Goal: Information Seeking & Learning: Learn about a topic

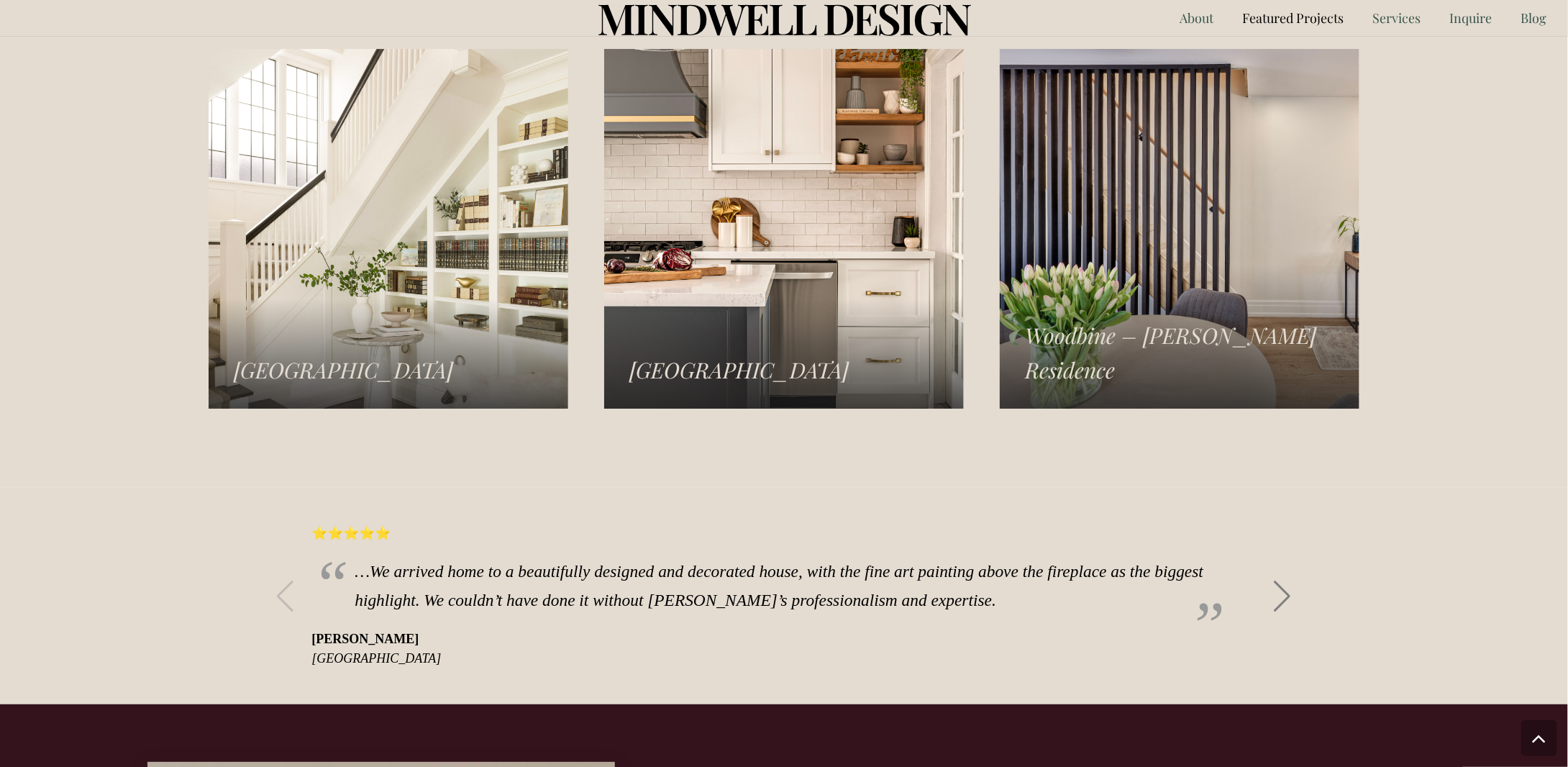
scroll to position [2317, 0]
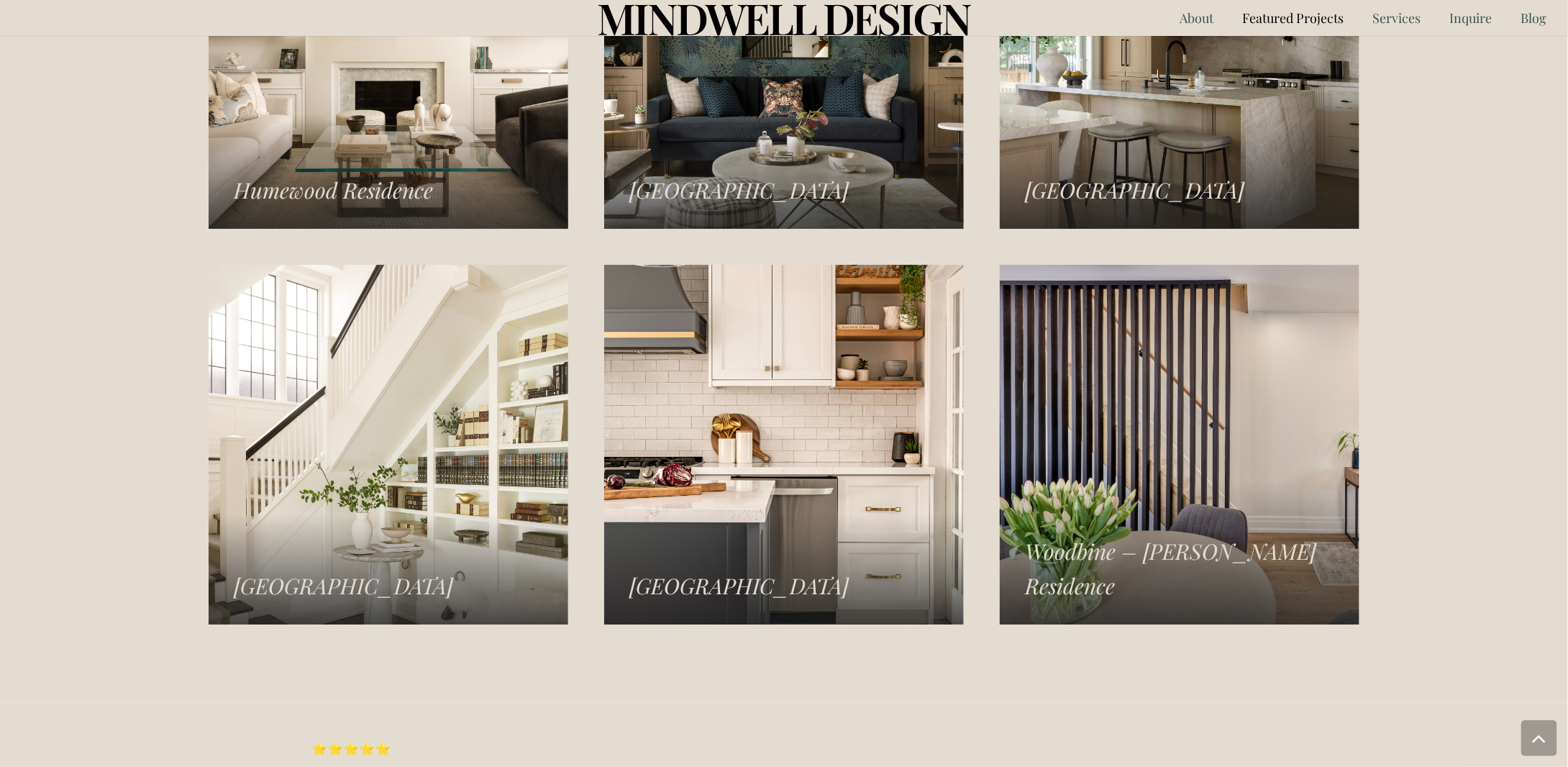
click at [332, 584] on link "Rosedale Residence" at bounding box center [389, 445] width 360 height 360
click at [764, 147] on link "Islington Residence" at bounding box center [784, 49] width 360 height 360
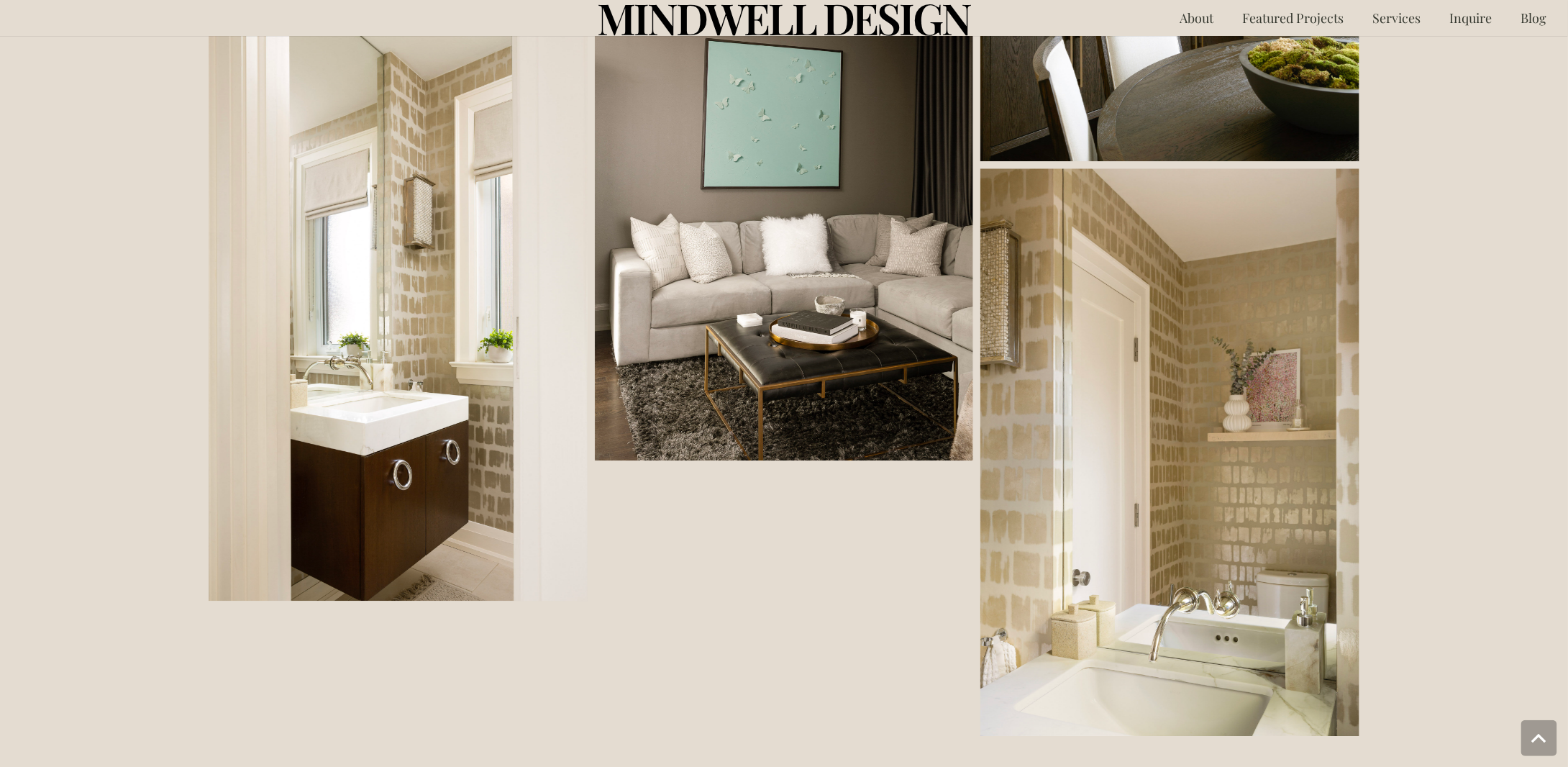
scroll to position [1727, 0]
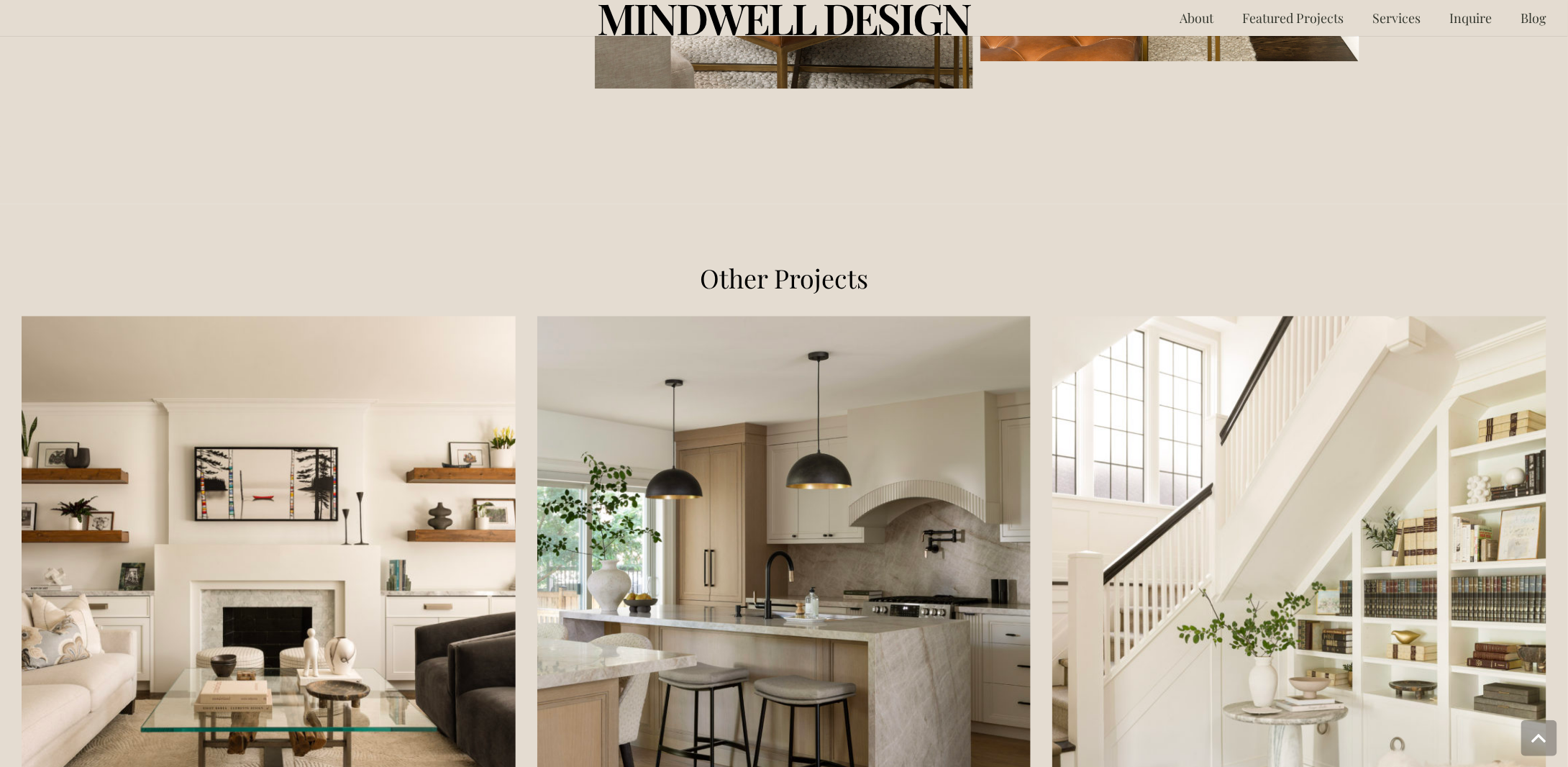
scroll to position [1799, 0]
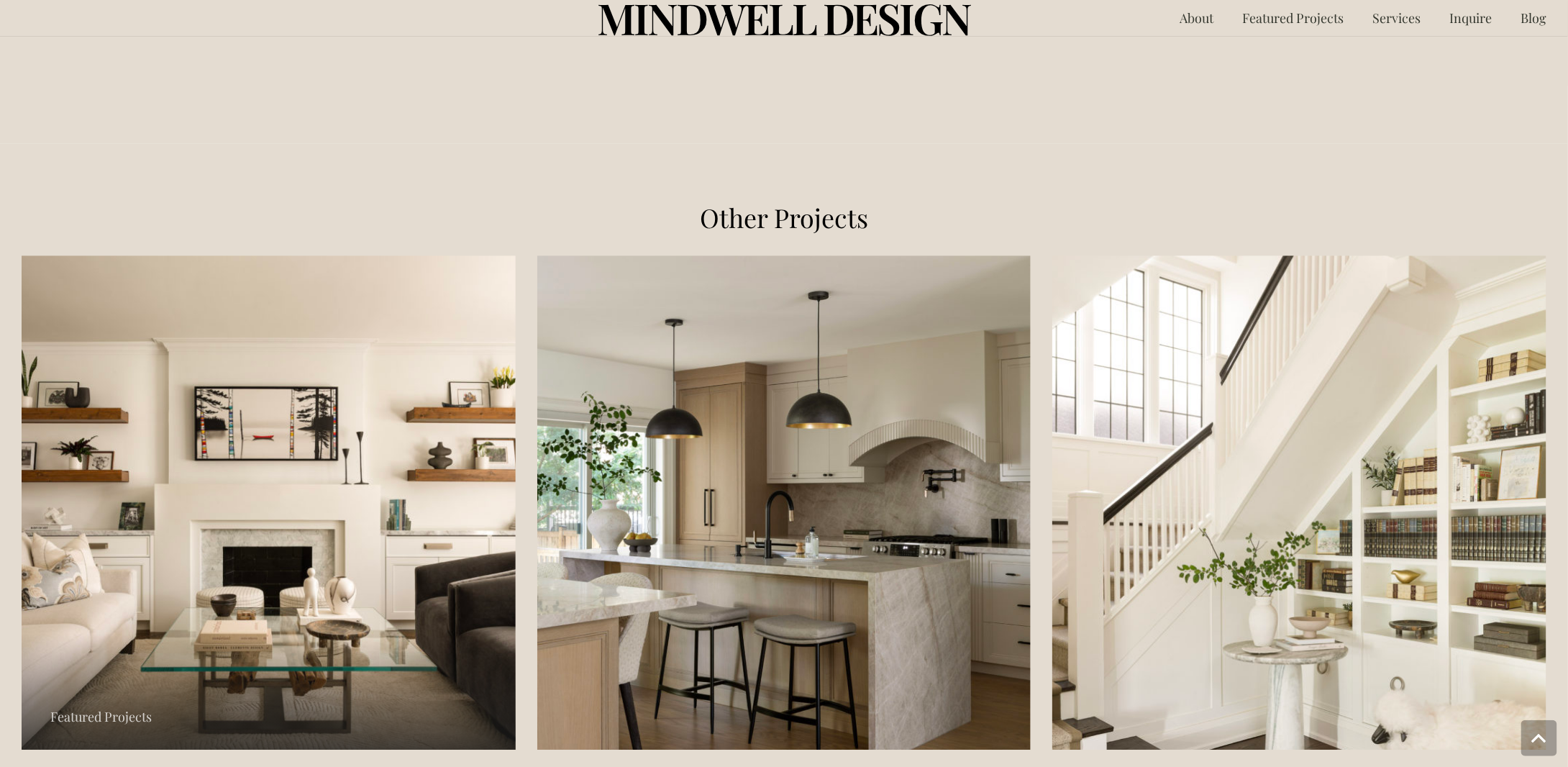
click at [292, 636] on link "Humewood Residence" at bounding box center [268, 502] width 494 height 494
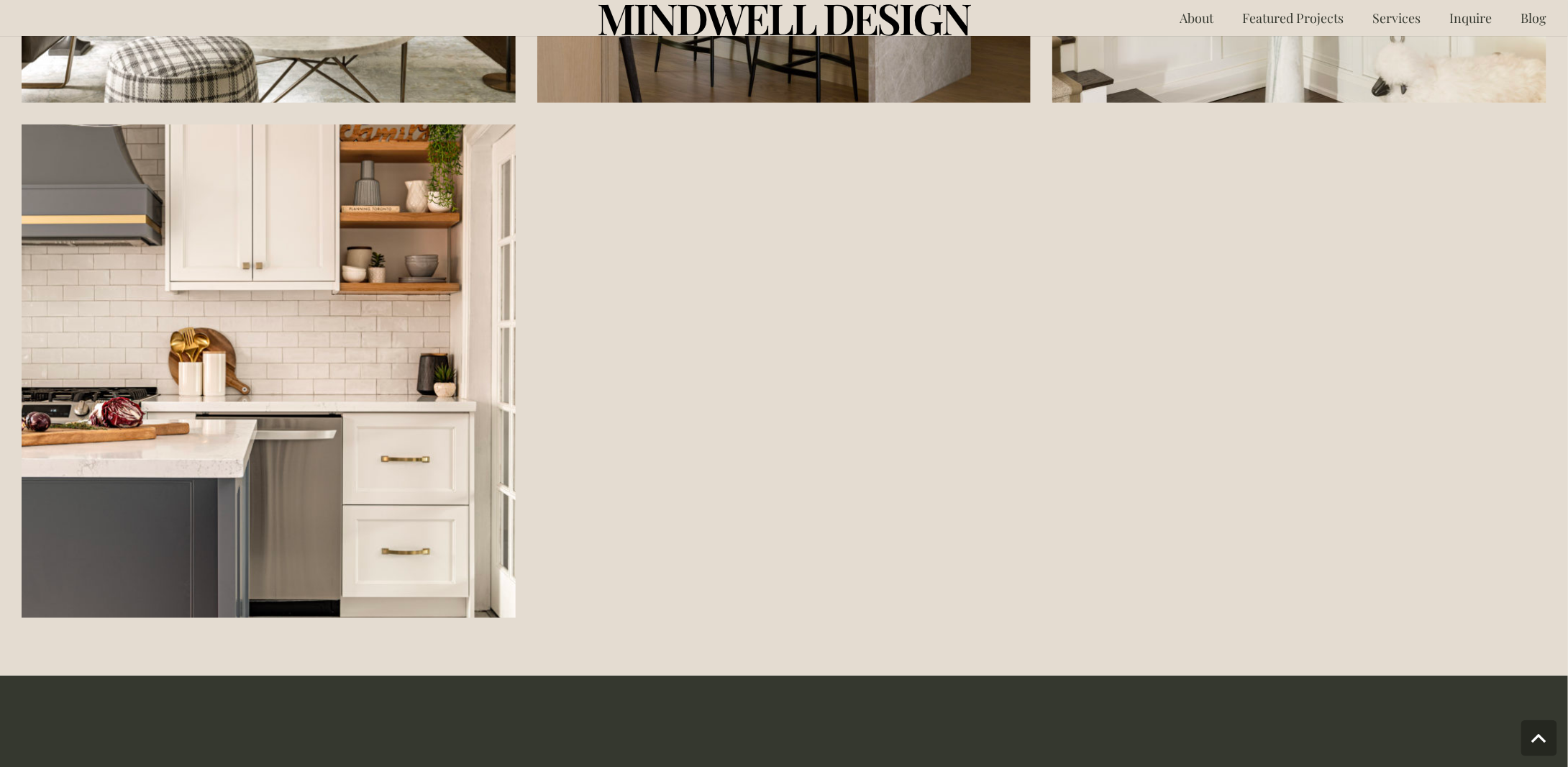
scroll to position [3166, 0]
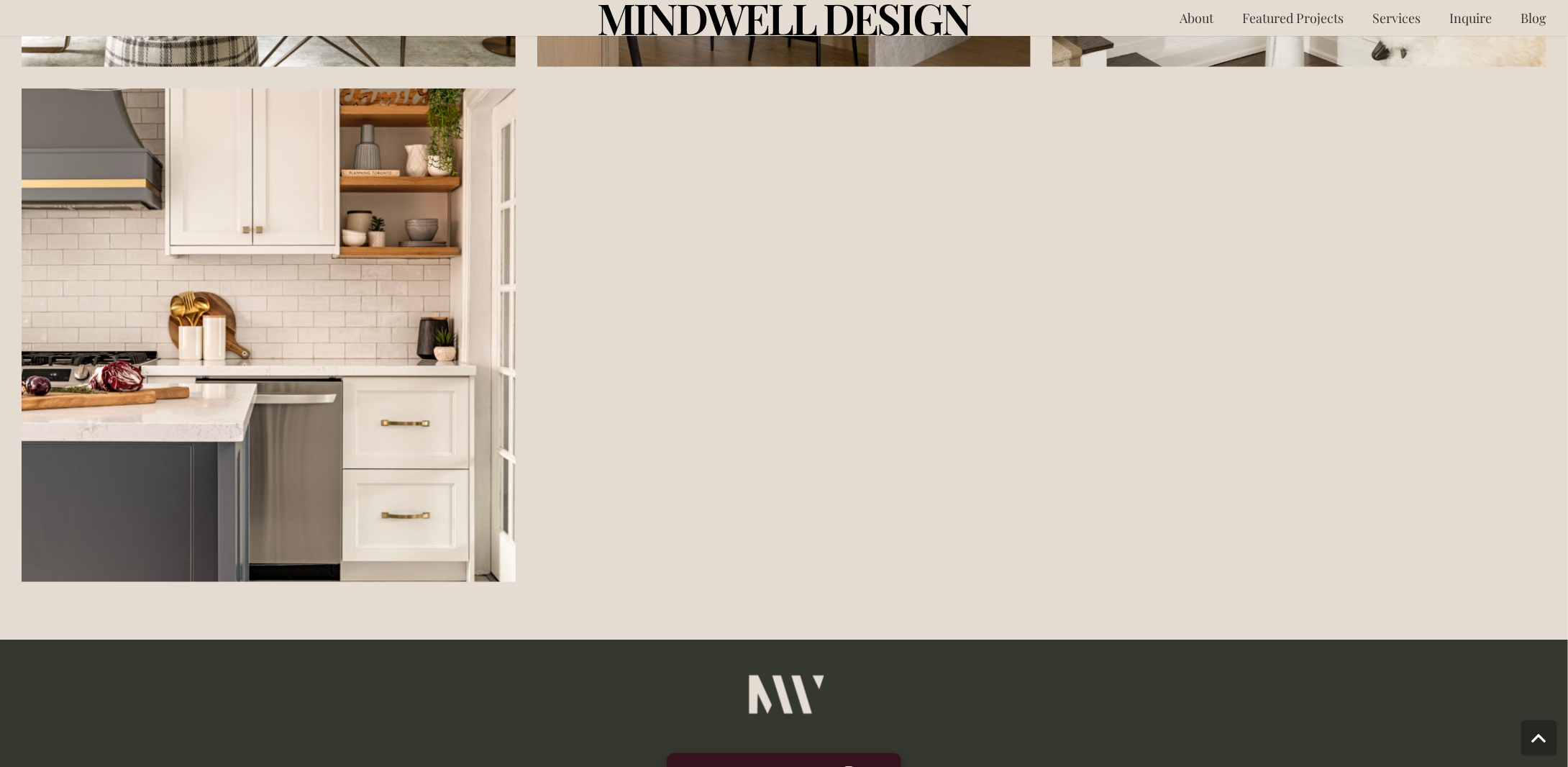
click at [284, 583] on article "Williamsburg Residence Featured Projects" at bounding box center [268, 335] width 516 height 516
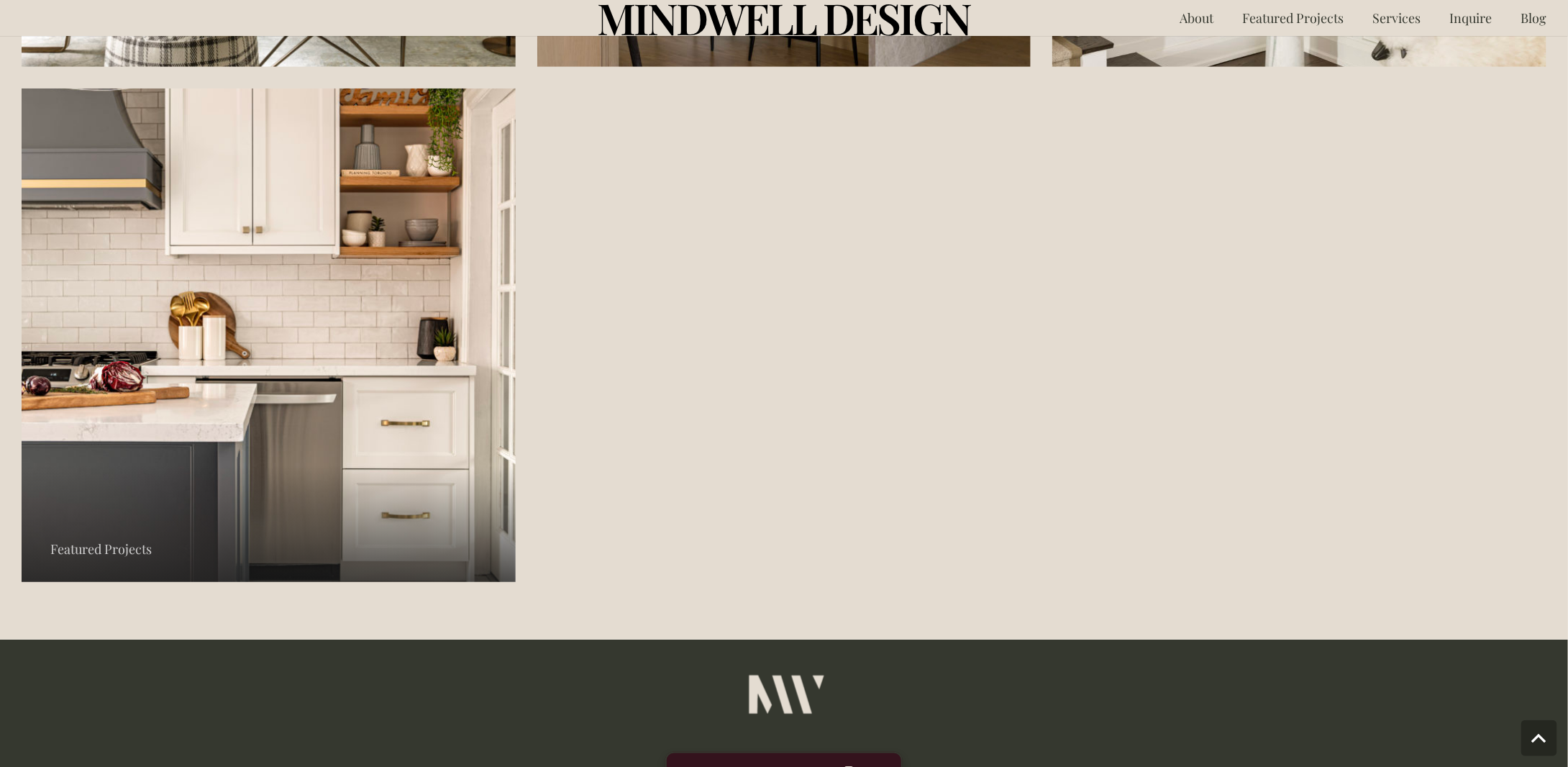
click at [286, 573] on link "Williamsburg Residence" at bounding box center [268, 335] width 494 height 494
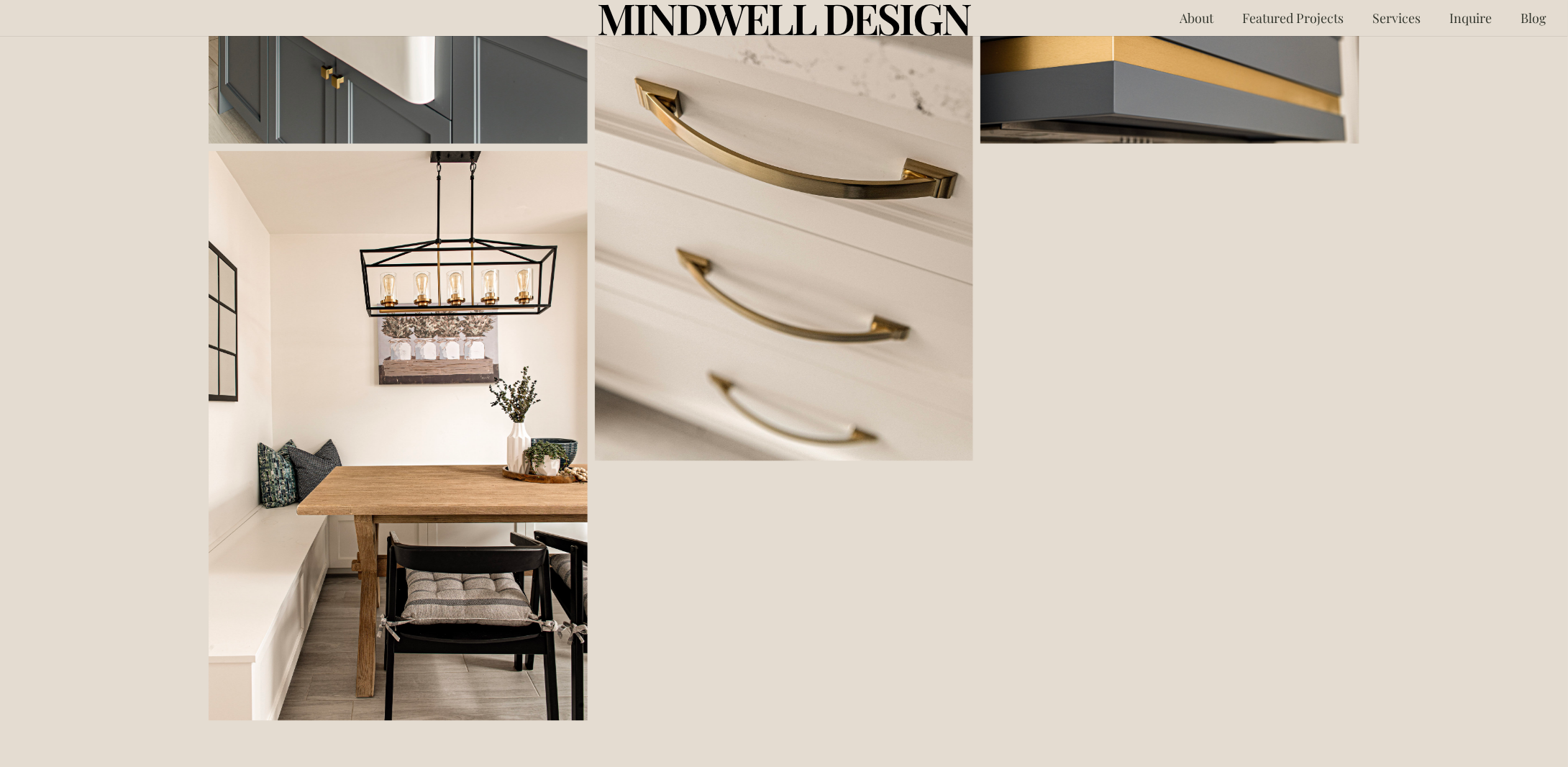
scroll to position [792, 0]
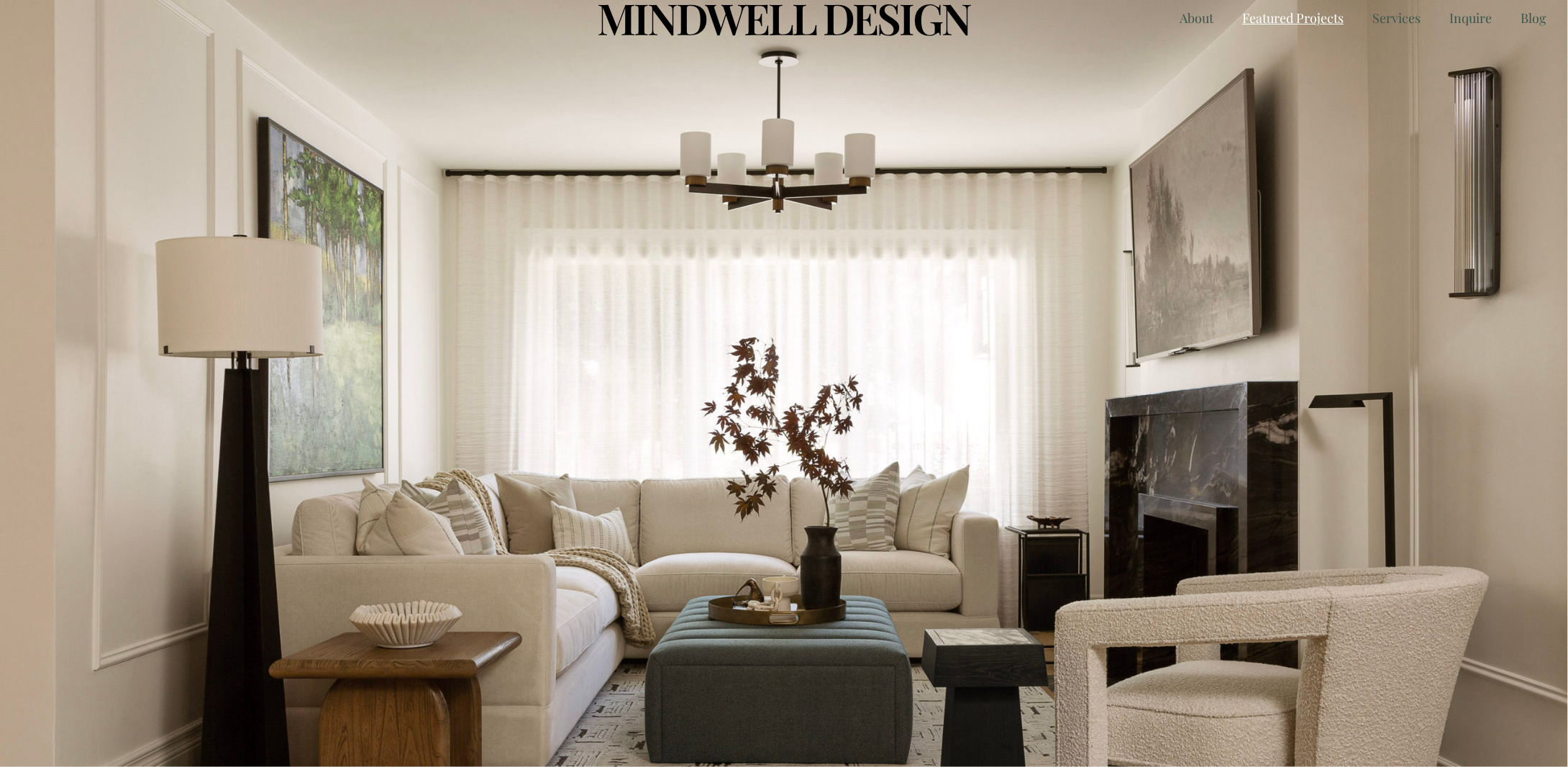
click at [1273, 20] on span "Featured Projects" at bounding box center [1293, 17] width 101 height 17
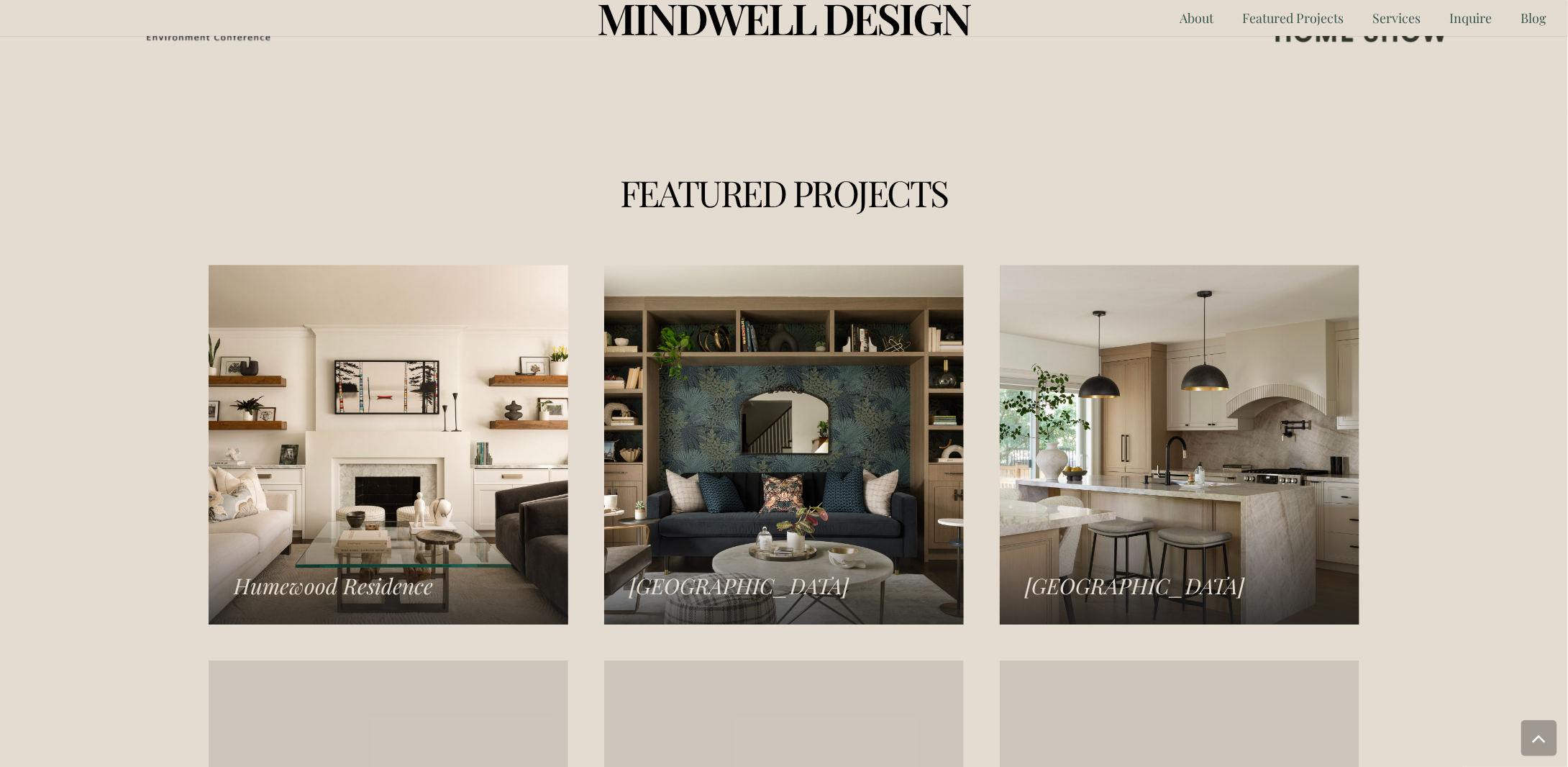
scroll to position [1999, 0]
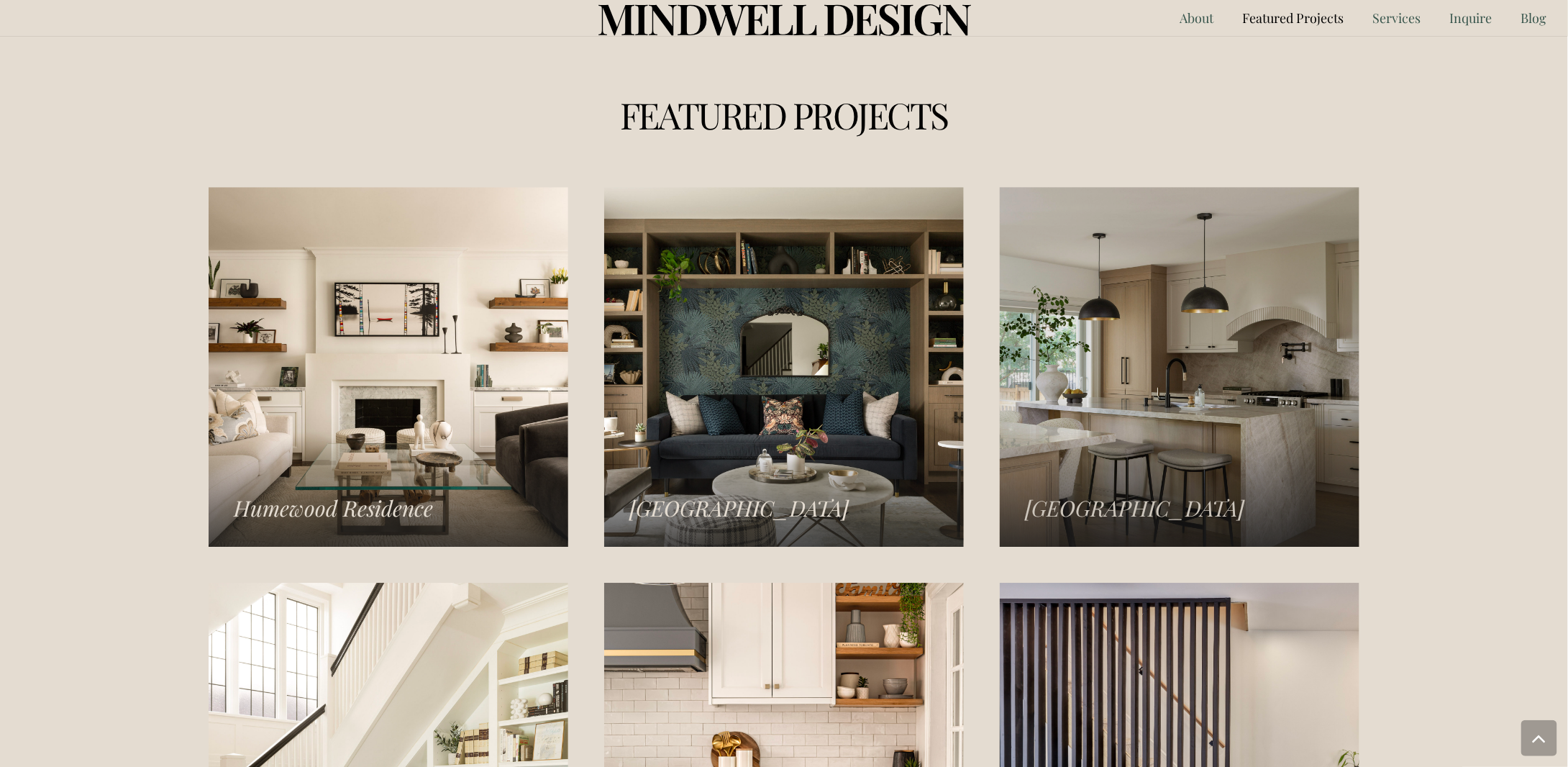
click at [1153, 373] on link "Norseman Heights Residence" at bounding box center [1179, 367] width 360 height 360
